Goal: Check status: Check status

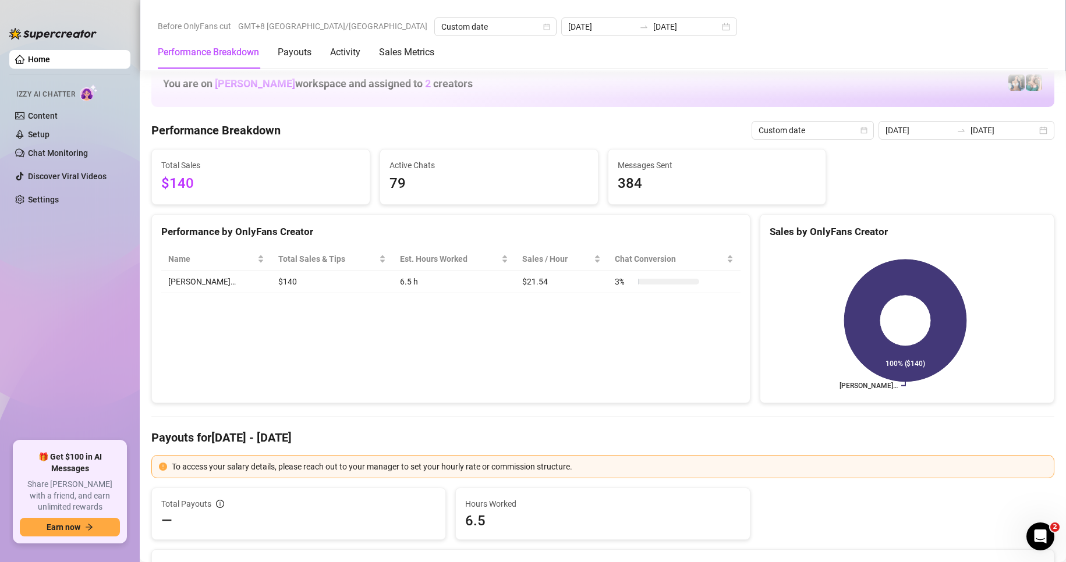
scroll to position [1455, 0]
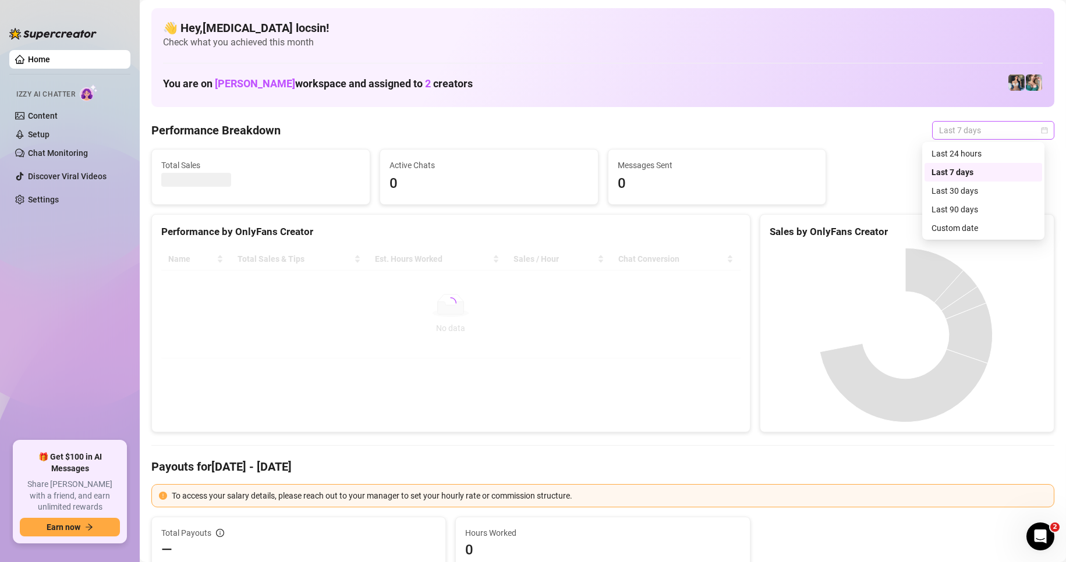
click at [977, 129] on span "Last 7 days" at bounding box center [993, 130] width 108 height 17
click at [965, 226] on div "Custom date" at bounding box center [983, 228] width 104 height 13
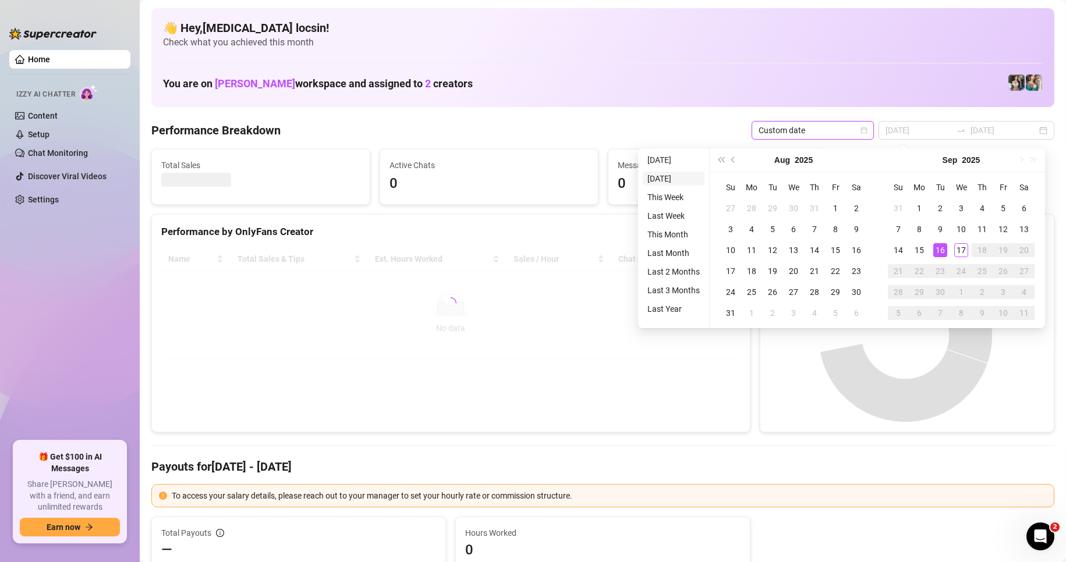
type input "2025-09-16"
type input "2025-09-10"
type input "[DATE]"
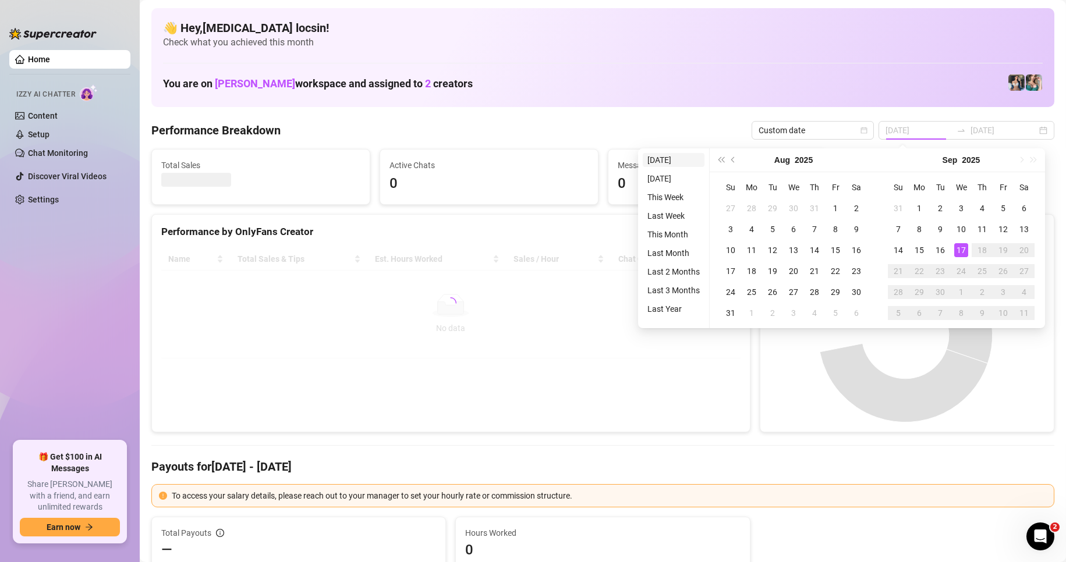
click at [672, 159] on li "[DATE]" at bounding box center [673, 160] width 62 height 14
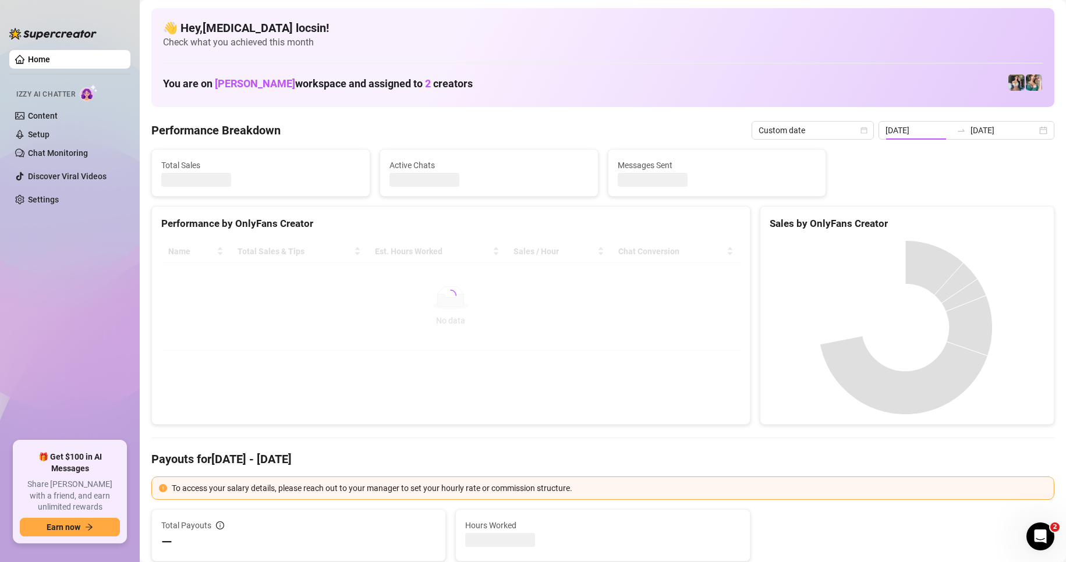
type input "[DATE]"
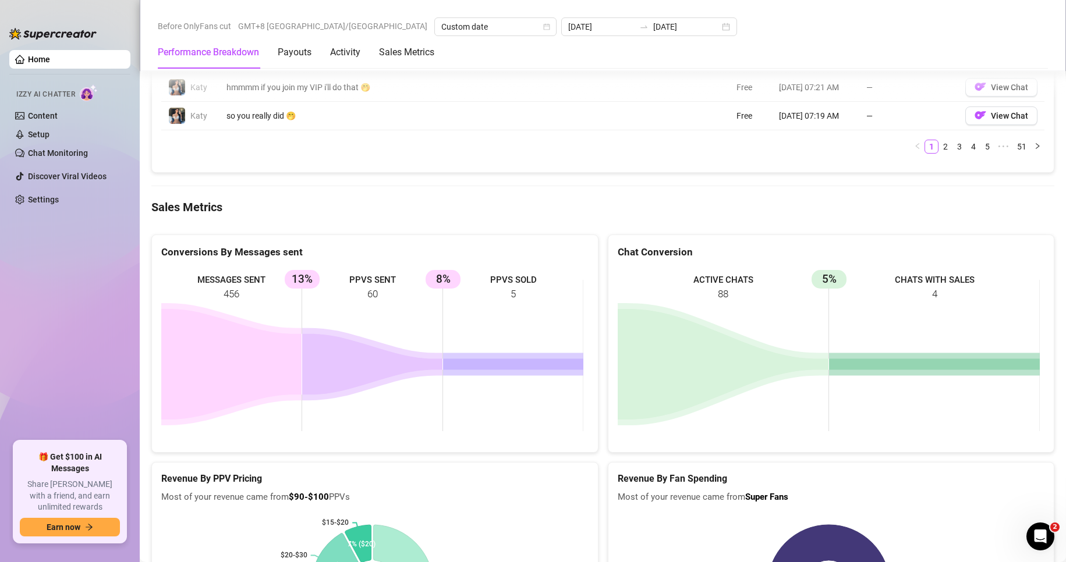
scroll to position [1455, 0]
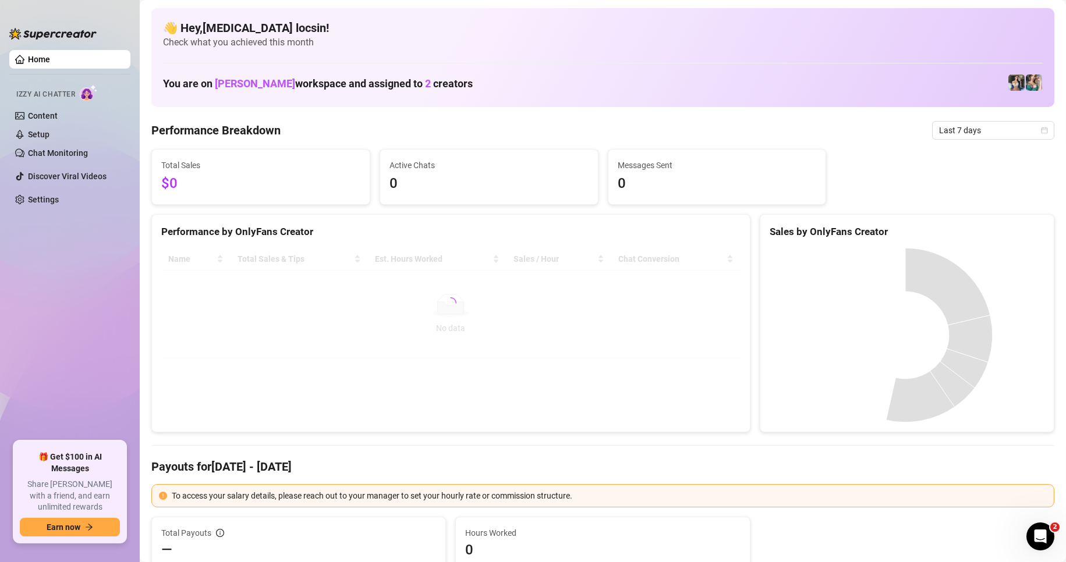
click at [986, 133] on span "Last 7 days" at bounding box center [993, 130] width 108 height 17
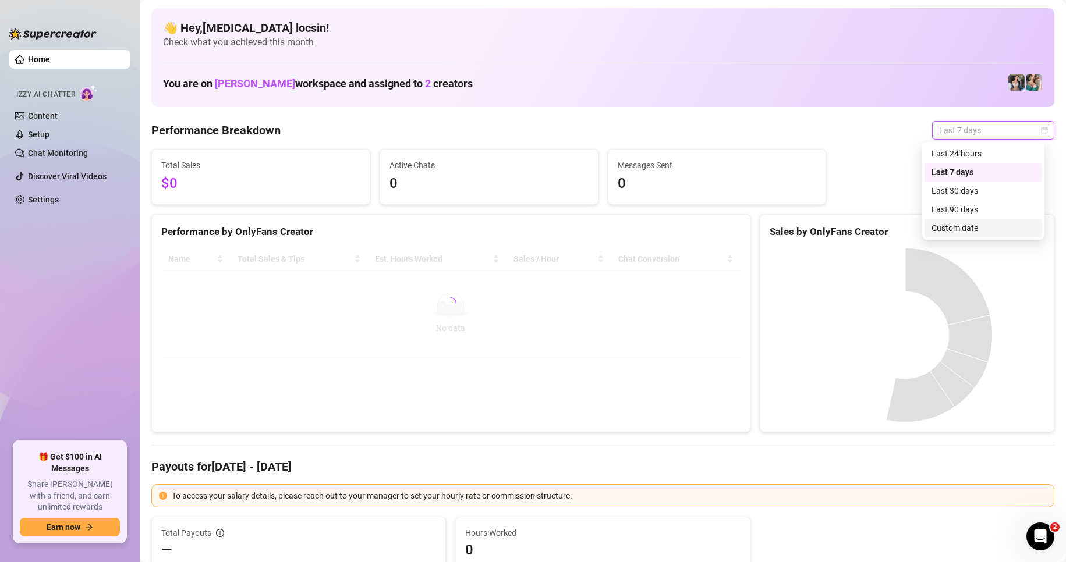
click at [979, 225] on div "Custom date" at bounding box center [983, 228] width 104 height 13
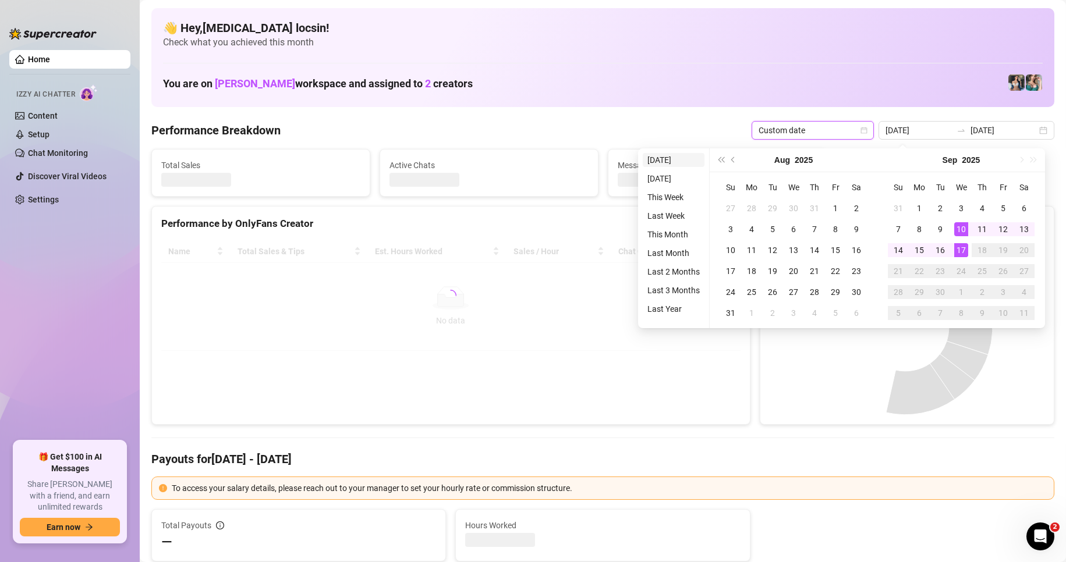
type input "[DATE]"
click at [659, 158] on li "[DATE]" at bounding box center [673, 160] width 62 height 14
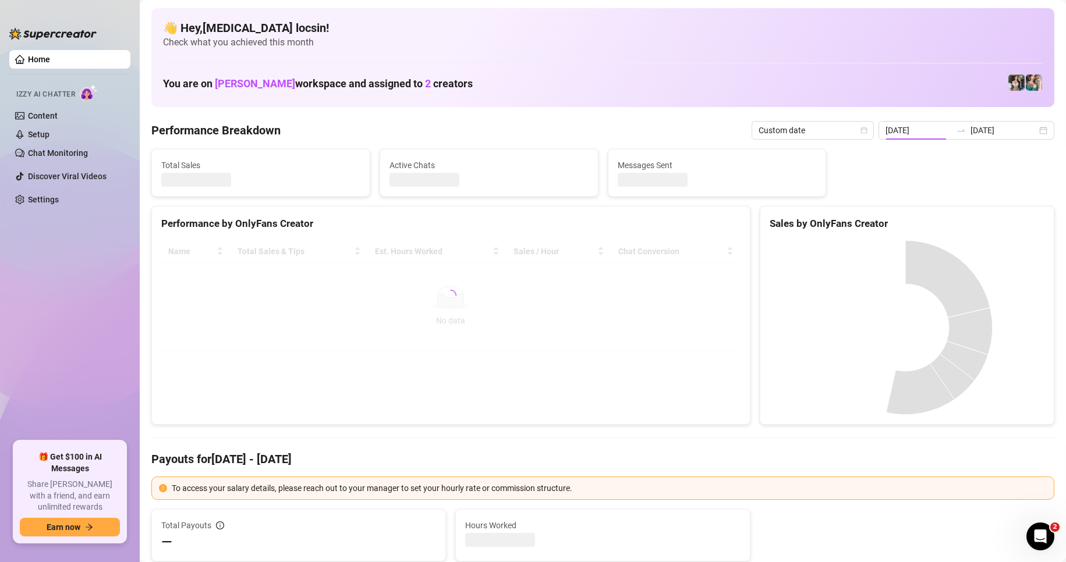
type input "[DATE]"
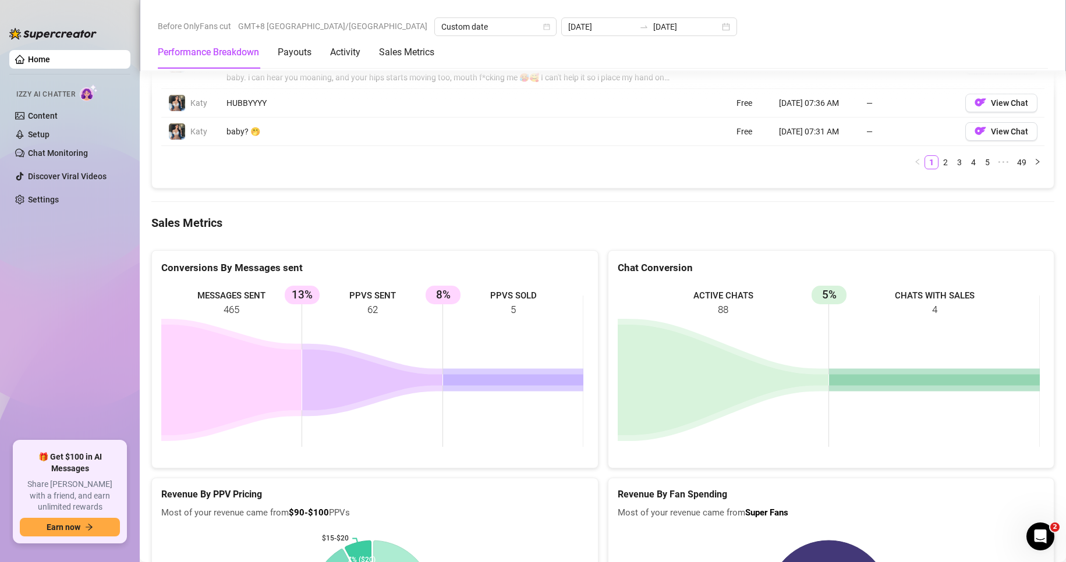
scroll to position [1455, 0]
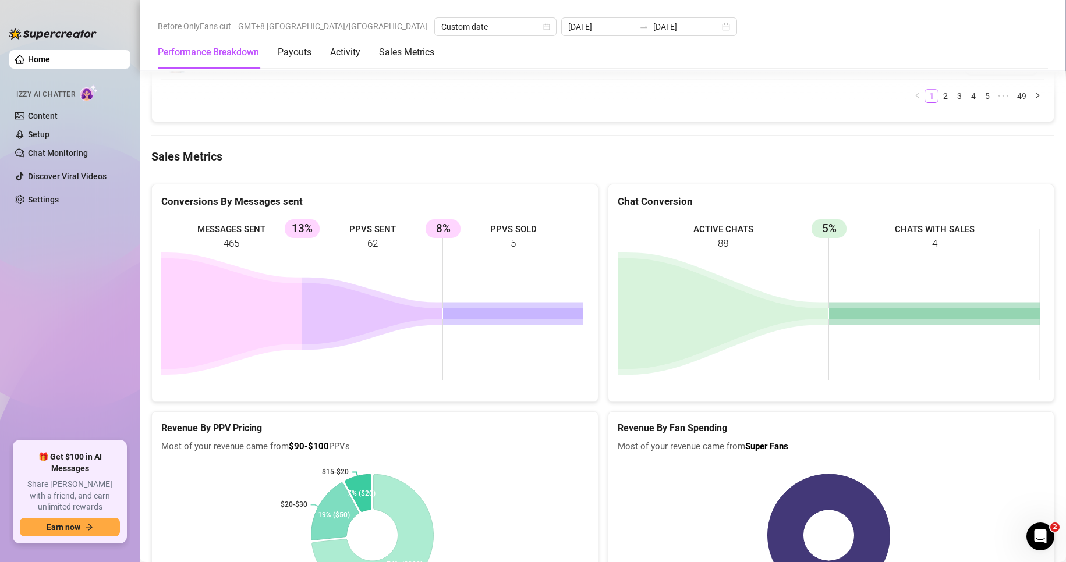
drag, startPoint x: 416, startPoint y: 272, endPoint x: 409, endPoint y: 269, distance: 7.4
click at [414, 271] on rect at bounding box center [372, 305] width 422 height 175
